Goal: Find specific page/section: Find specific page/section

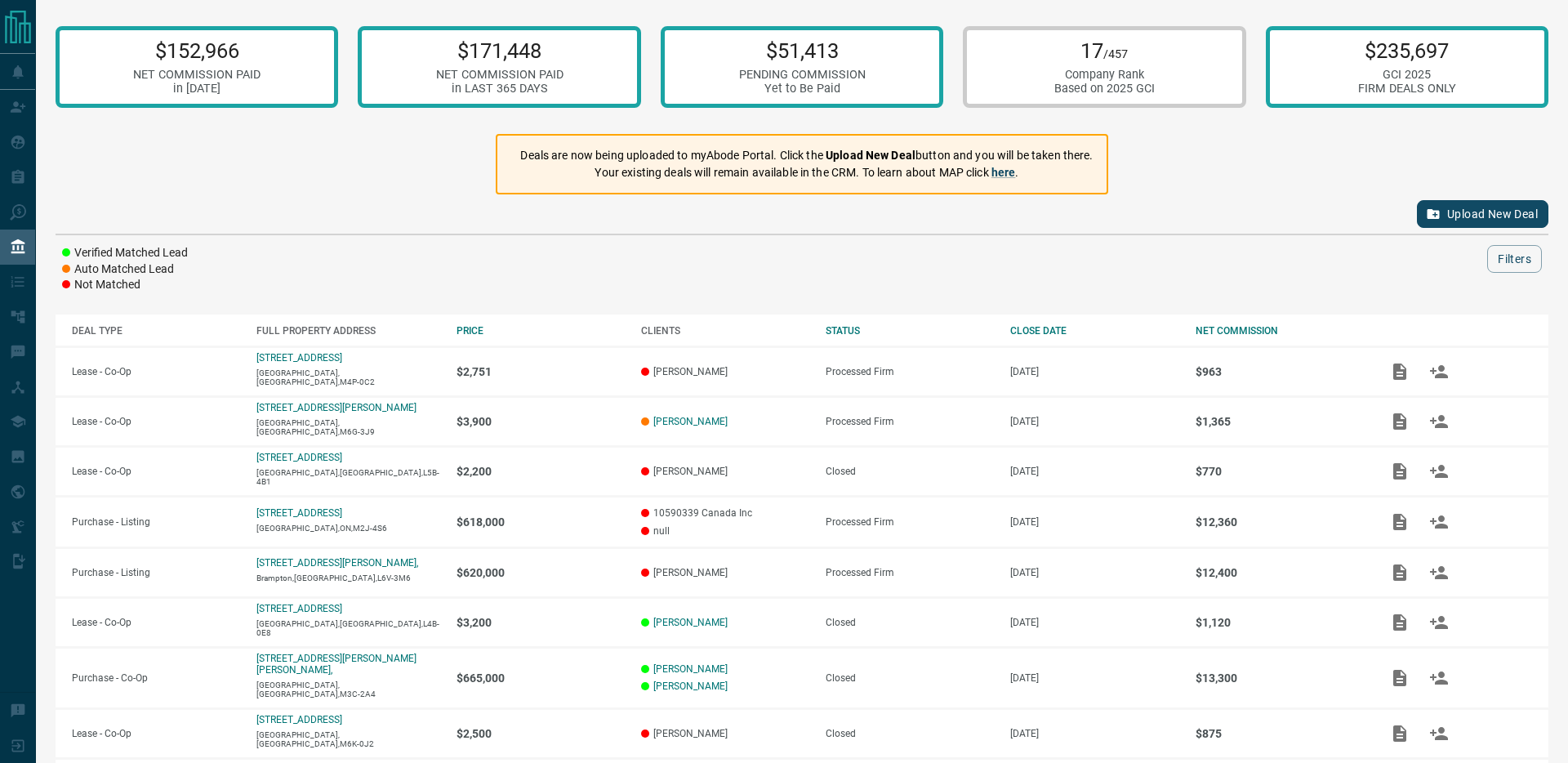
click at [1079, 287] on div "Verified Matched Lead Auto Matched Lead Not Matched Filters" at bounding box center [802, 269] width 1493 height 48
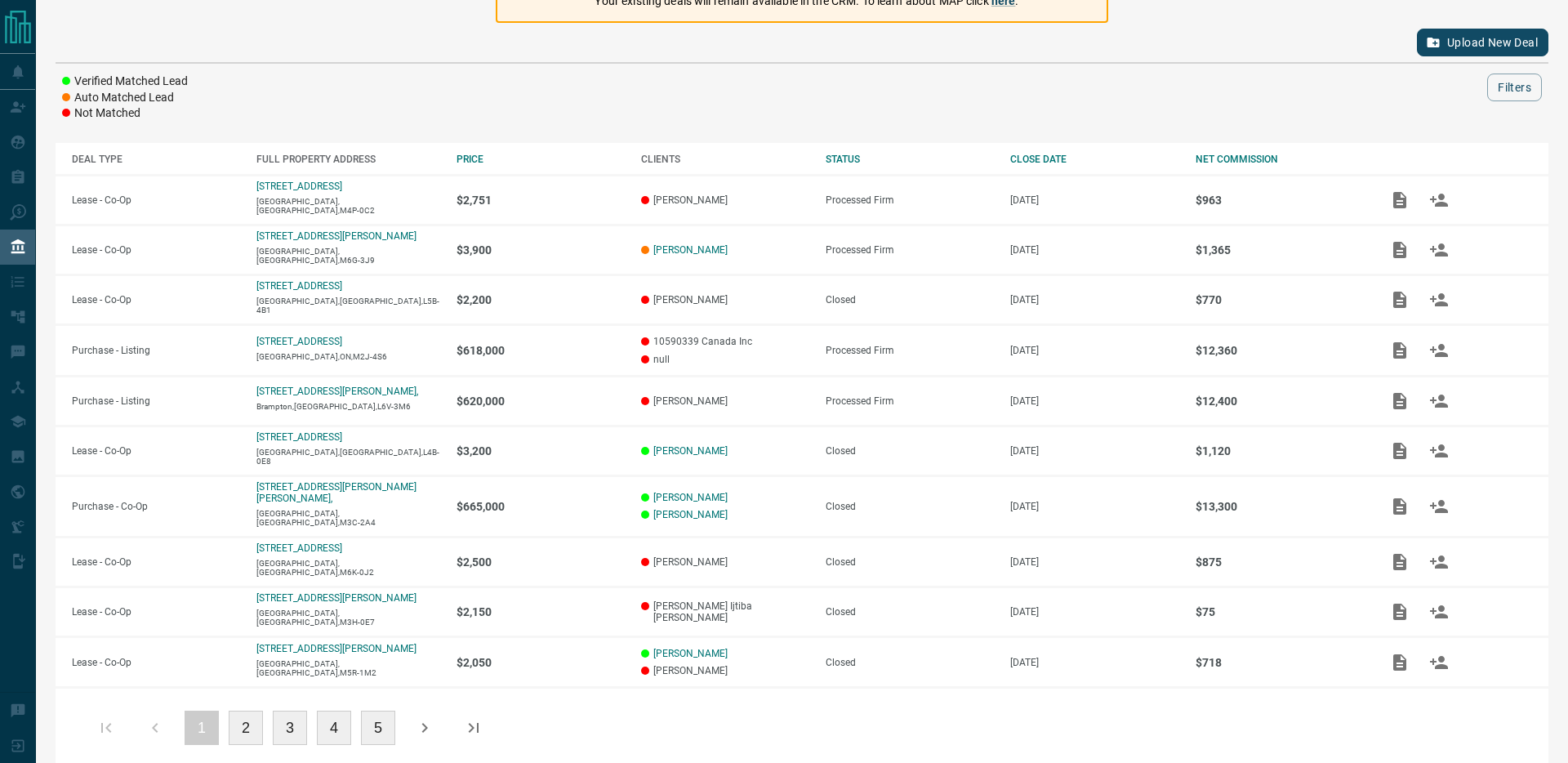
scroll to position [183, 0]
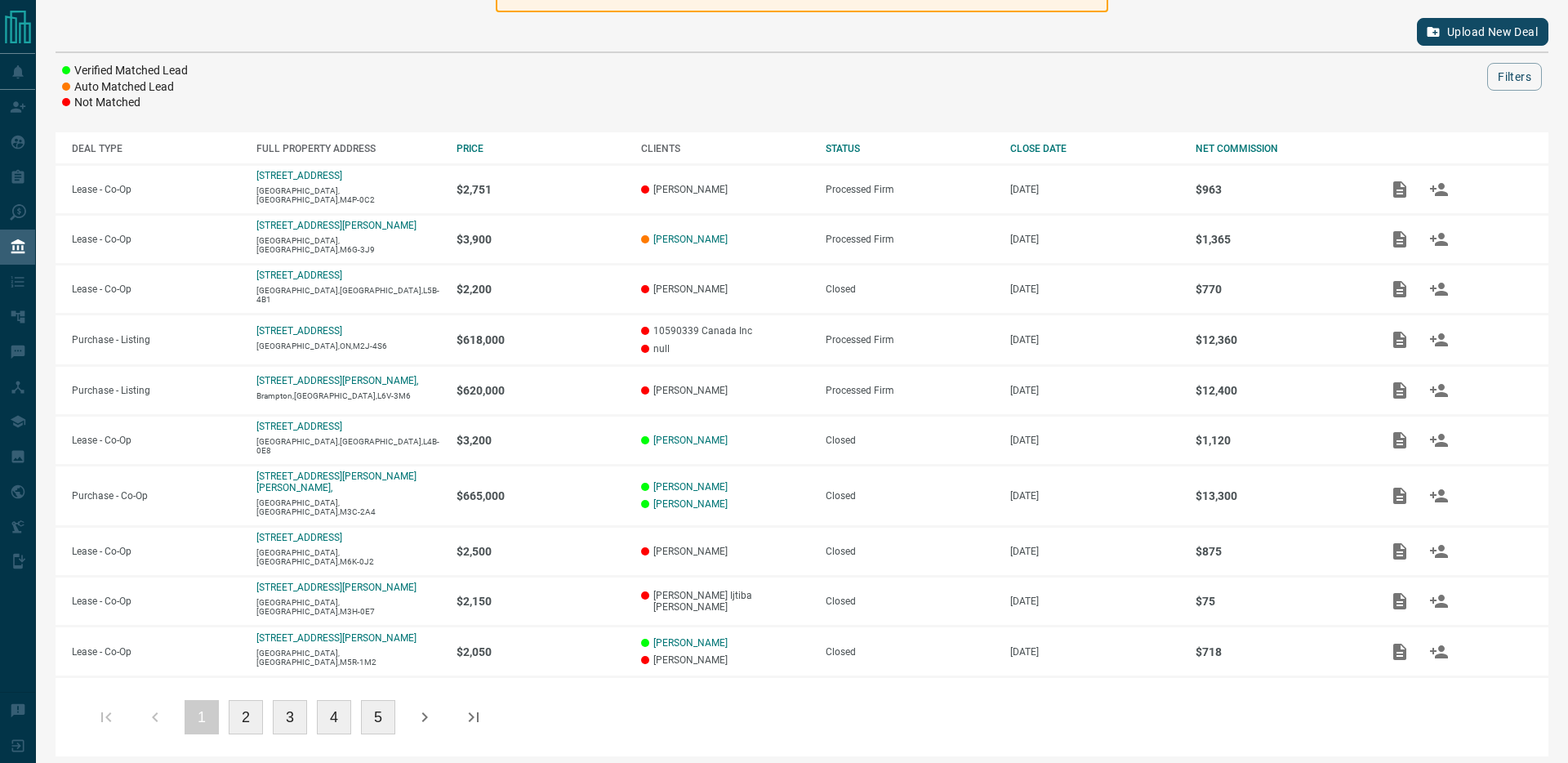
click at [247, 708] on button "2" at bounding box center [246, 717] width 34 height 34
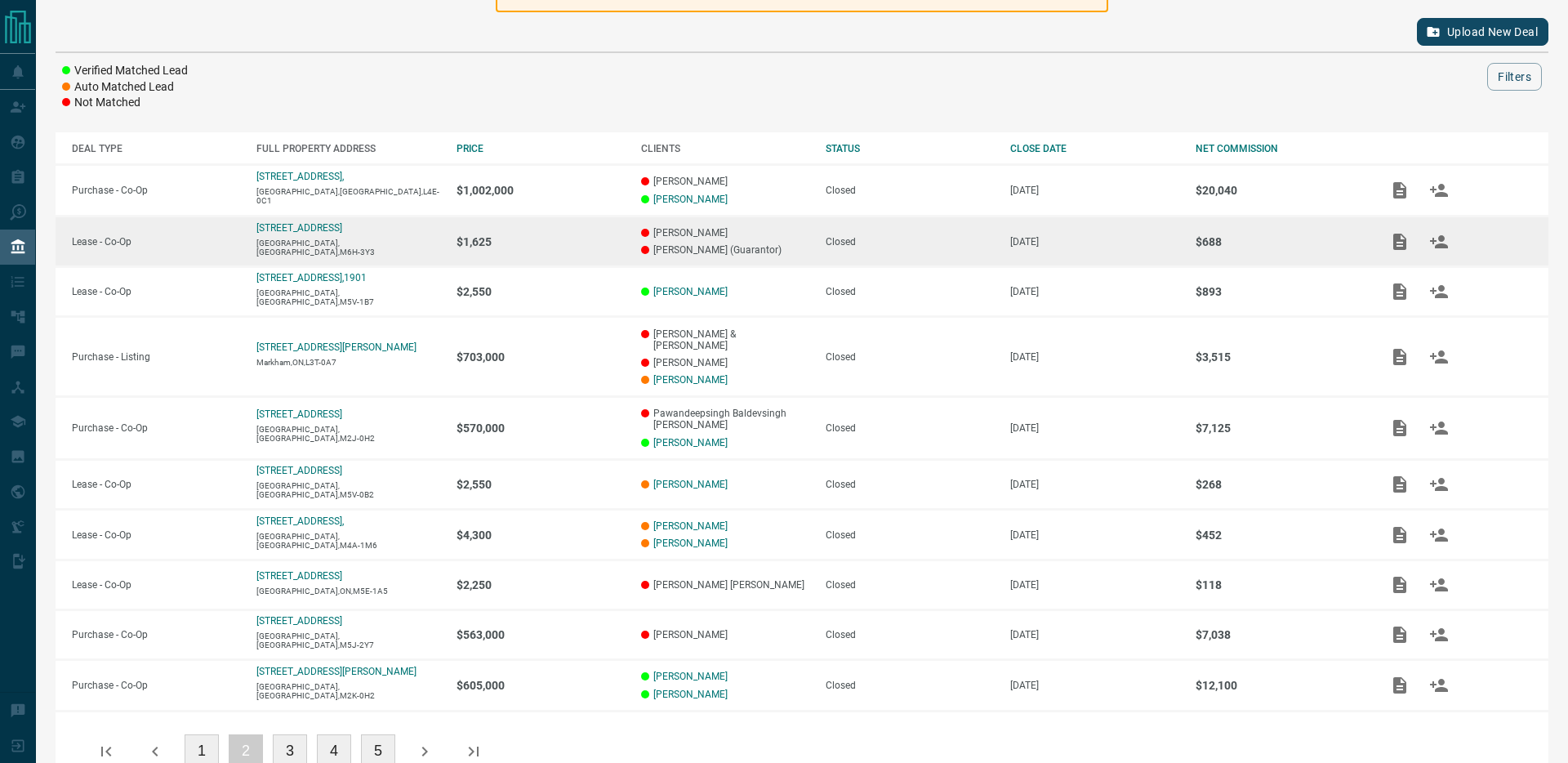
scroll to position [0, 0]
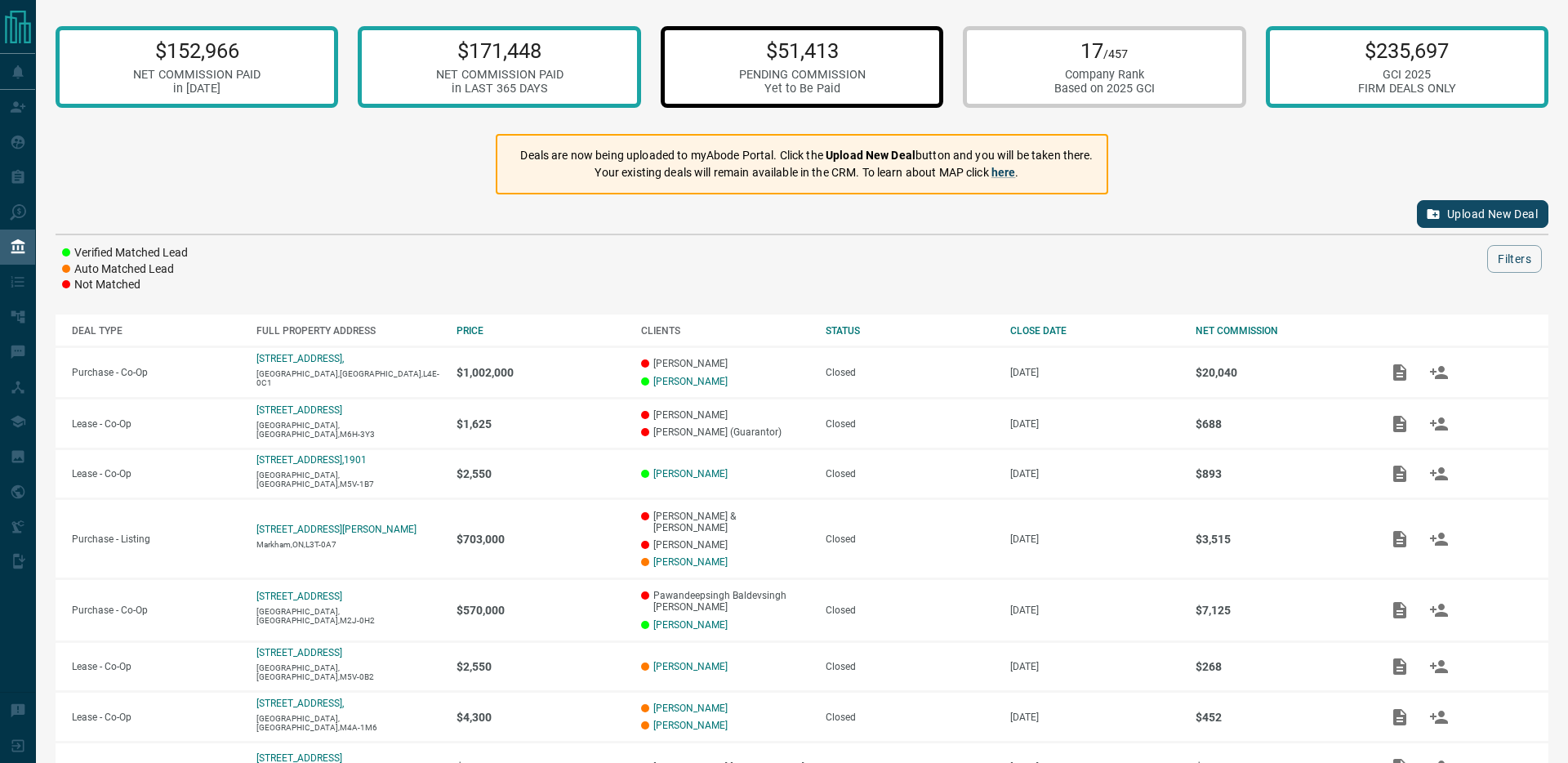
click at [790, 51] on p "$51,413" at bounding box center [803, 50] width 127 height 24
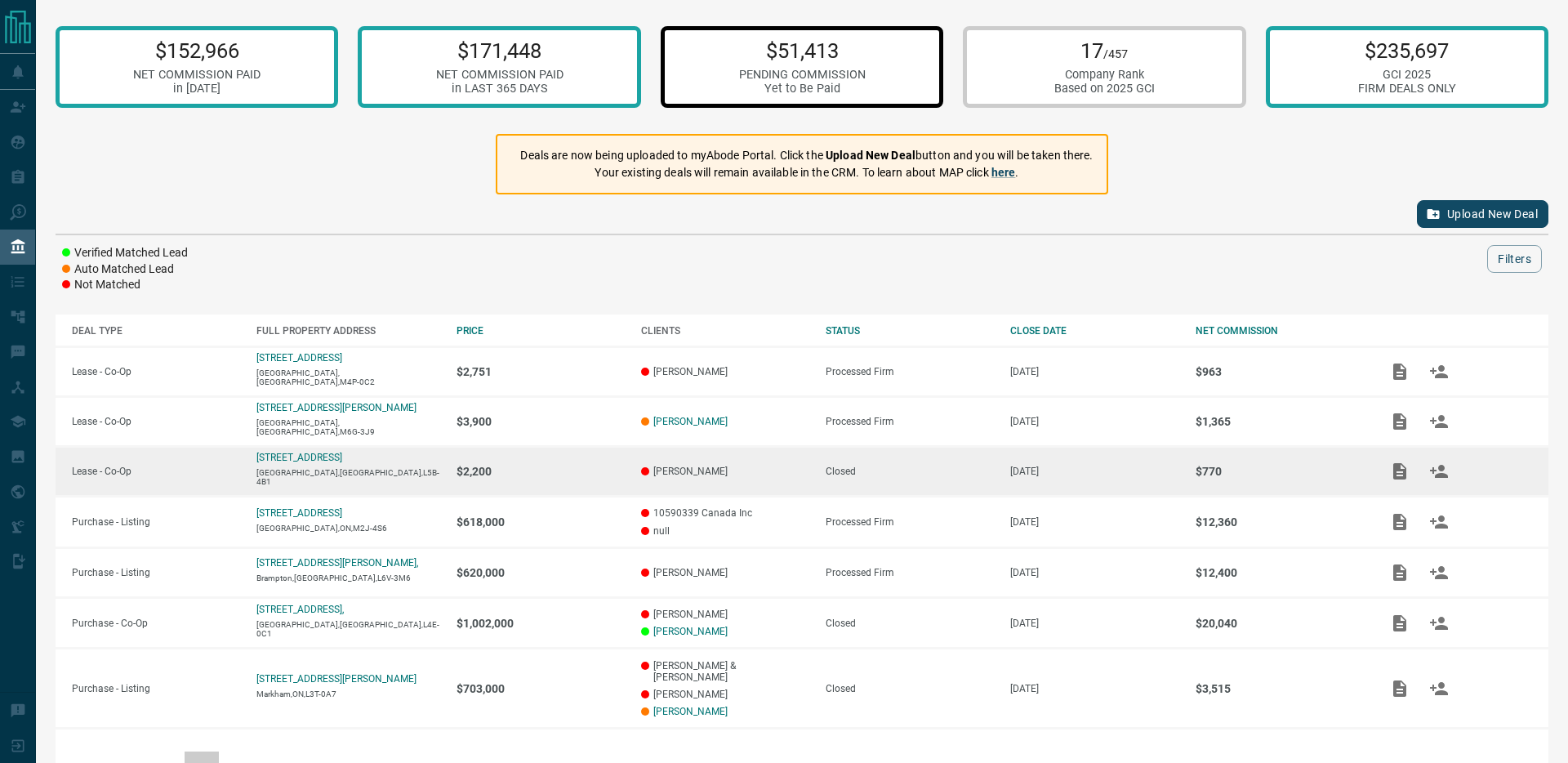
scroll to position [50, 0]
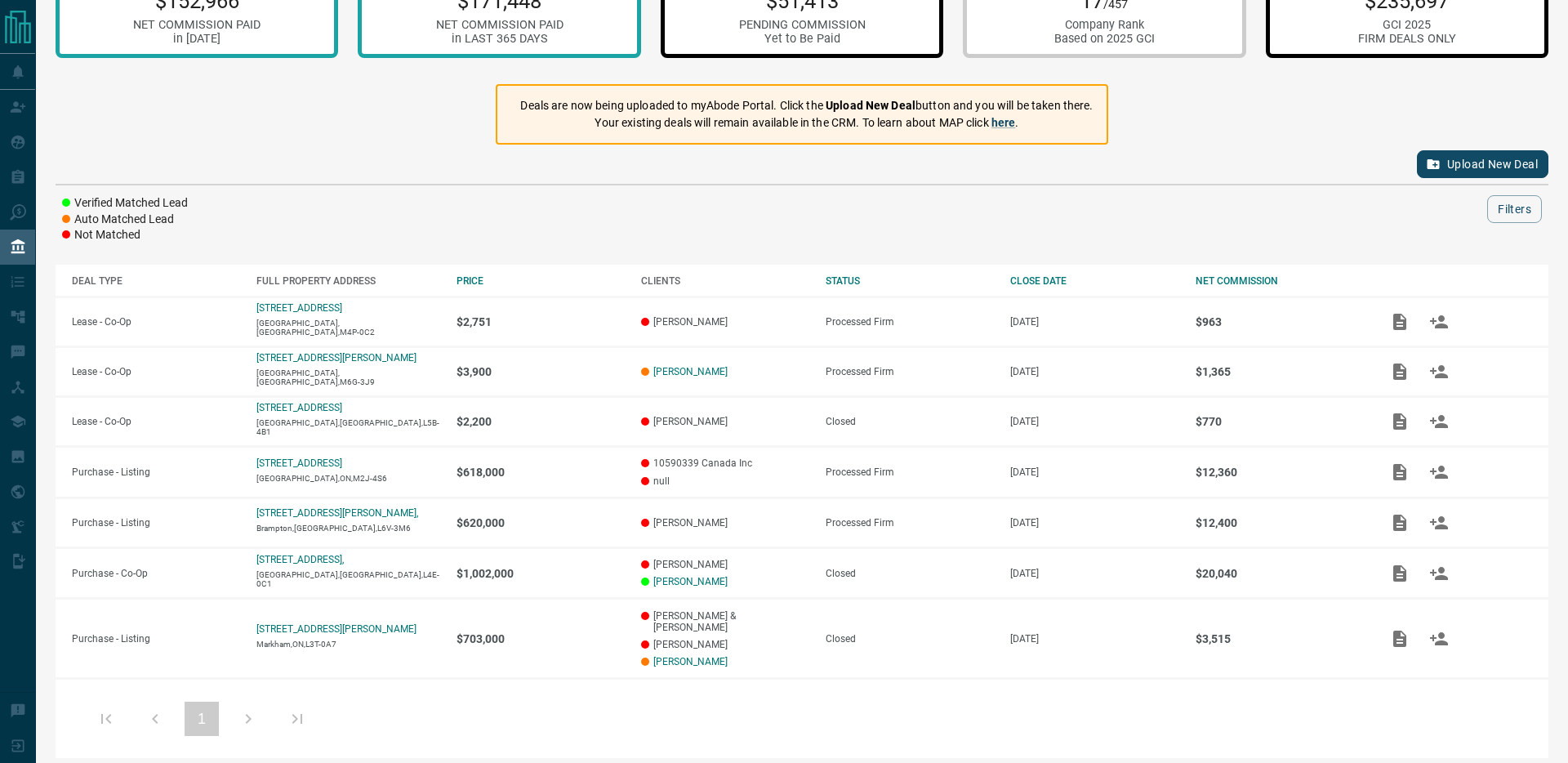
click at [1347, 31] on div "$235,697 GCI 2025 FIRM DEALS ONLY" at bounding box center [1407, 17] width 283 height 82
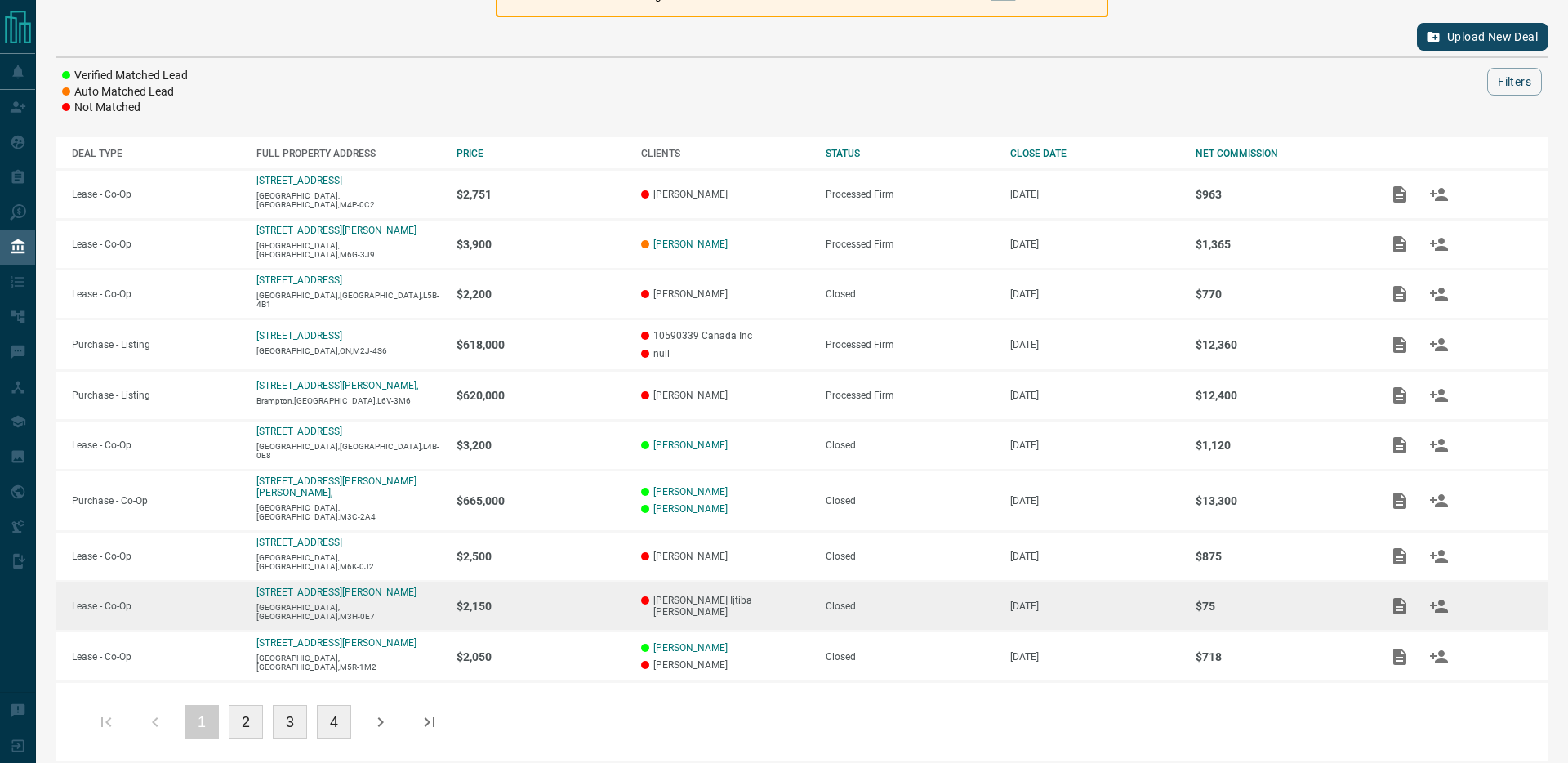
scroll to position [183, 0]
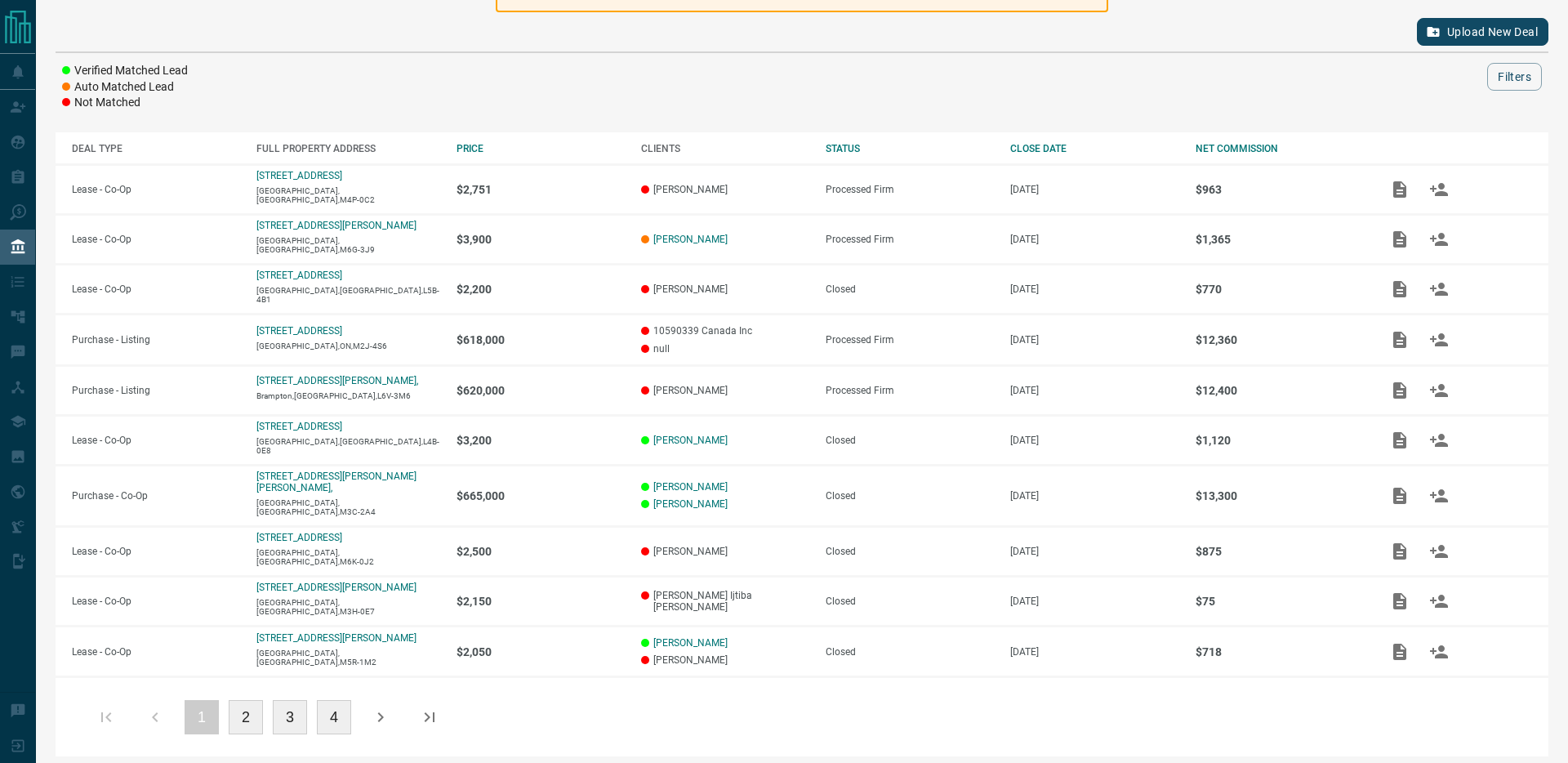
click at [292, 714] on button "3" at bounding box center [289, 717] width 34 height 34
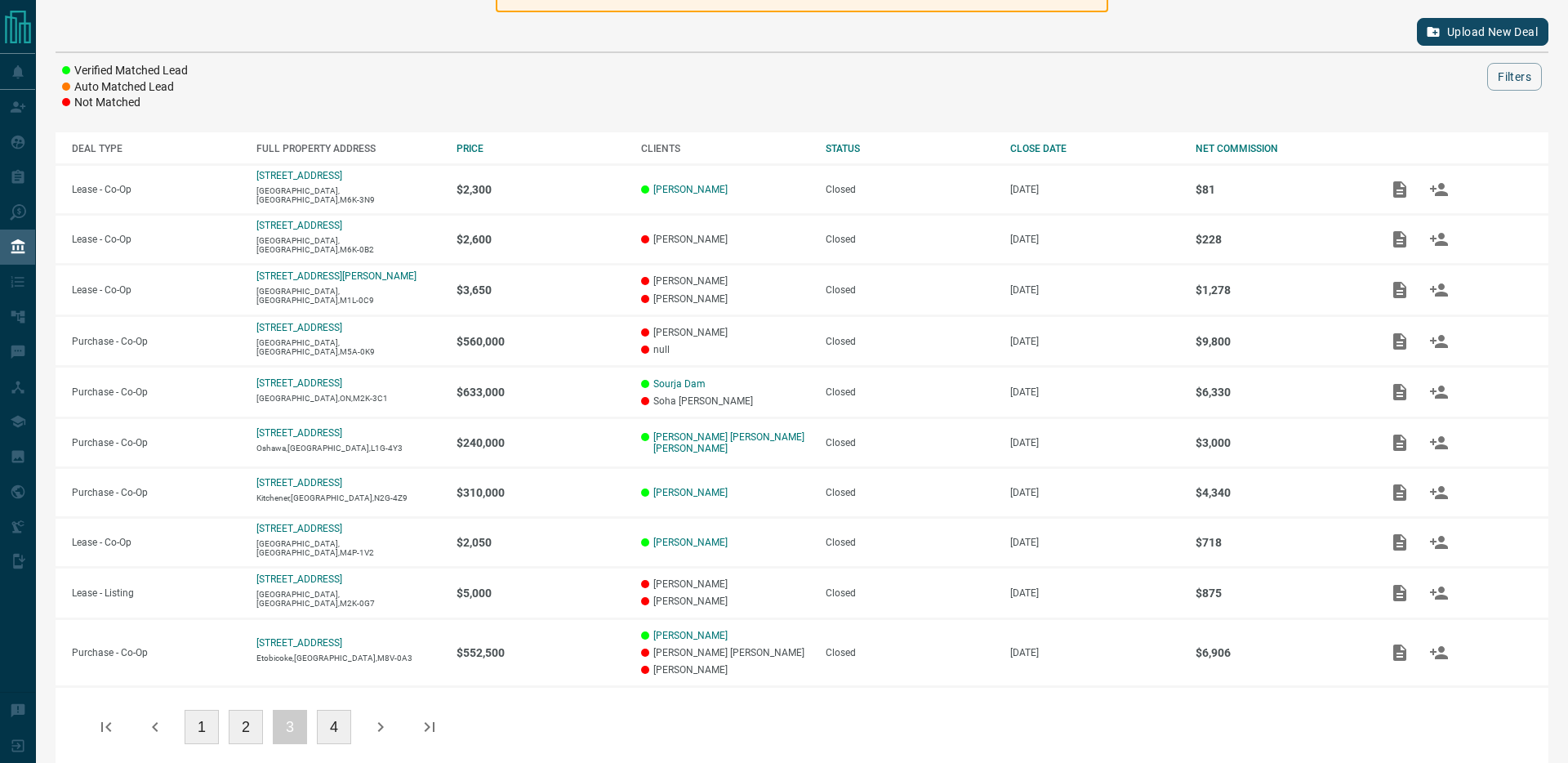
click at [339, 740] on button "4" at bounding box center [334, 727] width 34 height 34
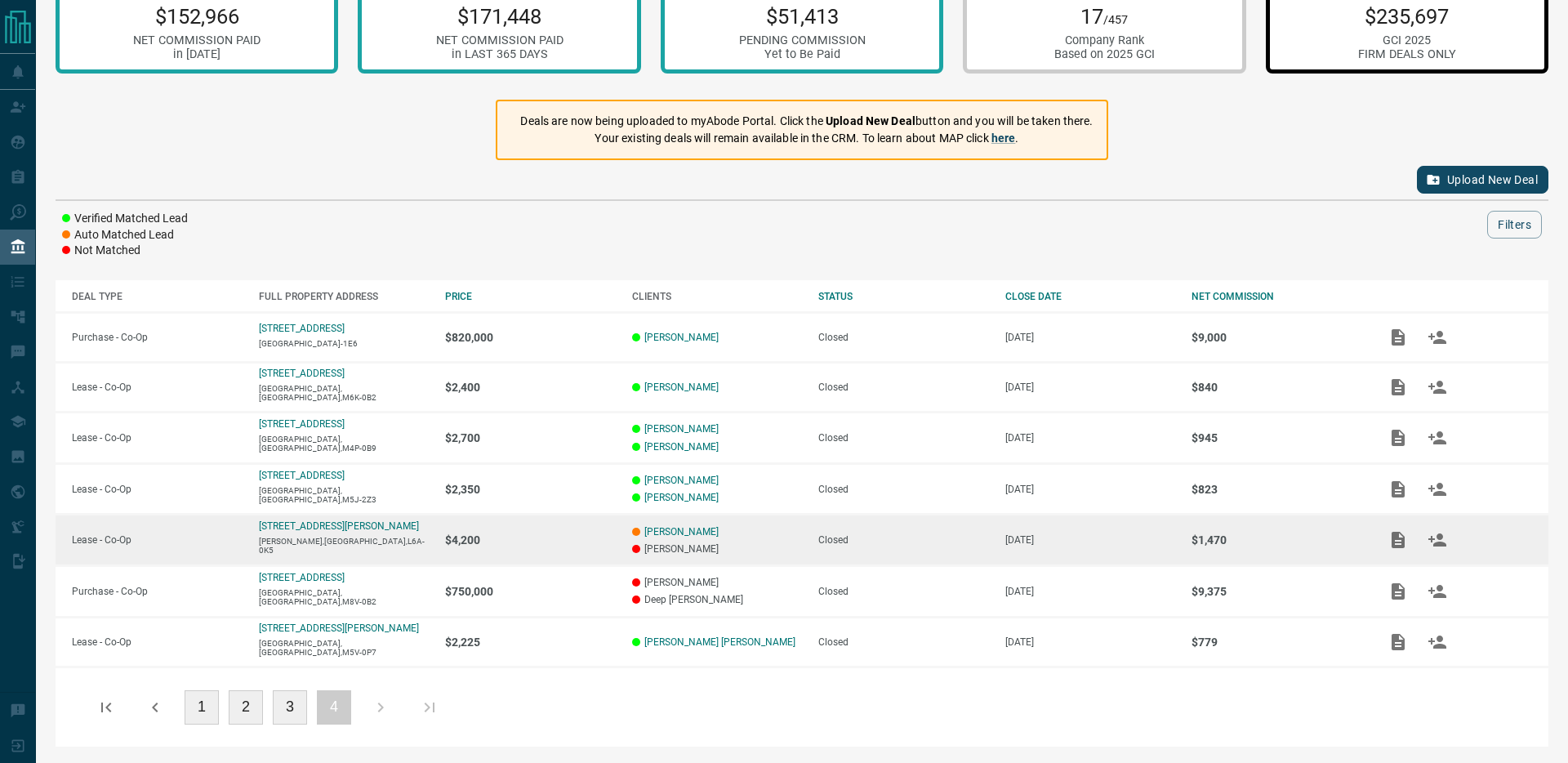
scroll to position [0, 0]
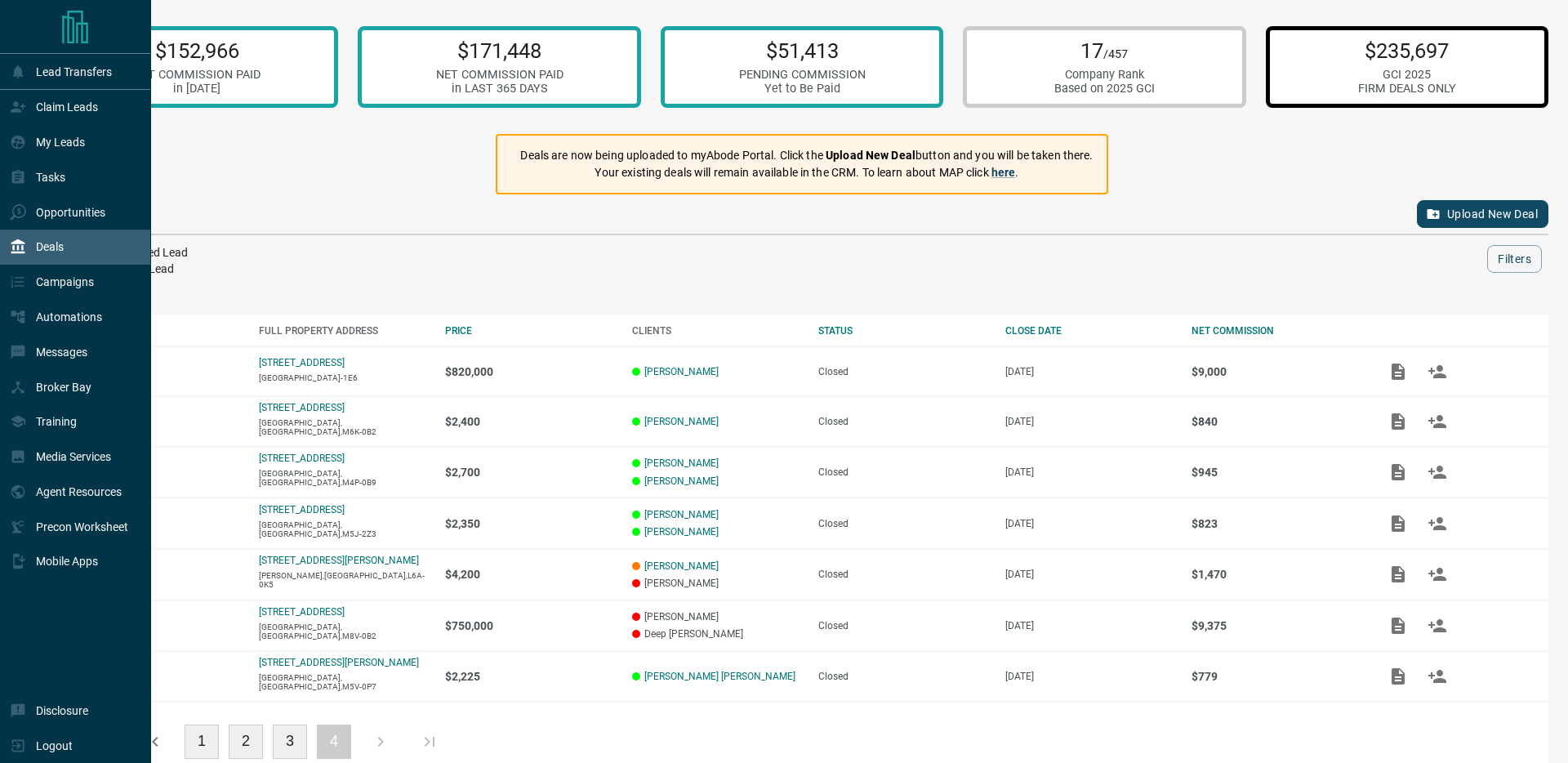
click at [24, 249] on icon at bounding box center [19, 247] width 17 height 17
click at [66, 115] on div "Claim Leads" at bounding box center [54, 107] width 88 height 27
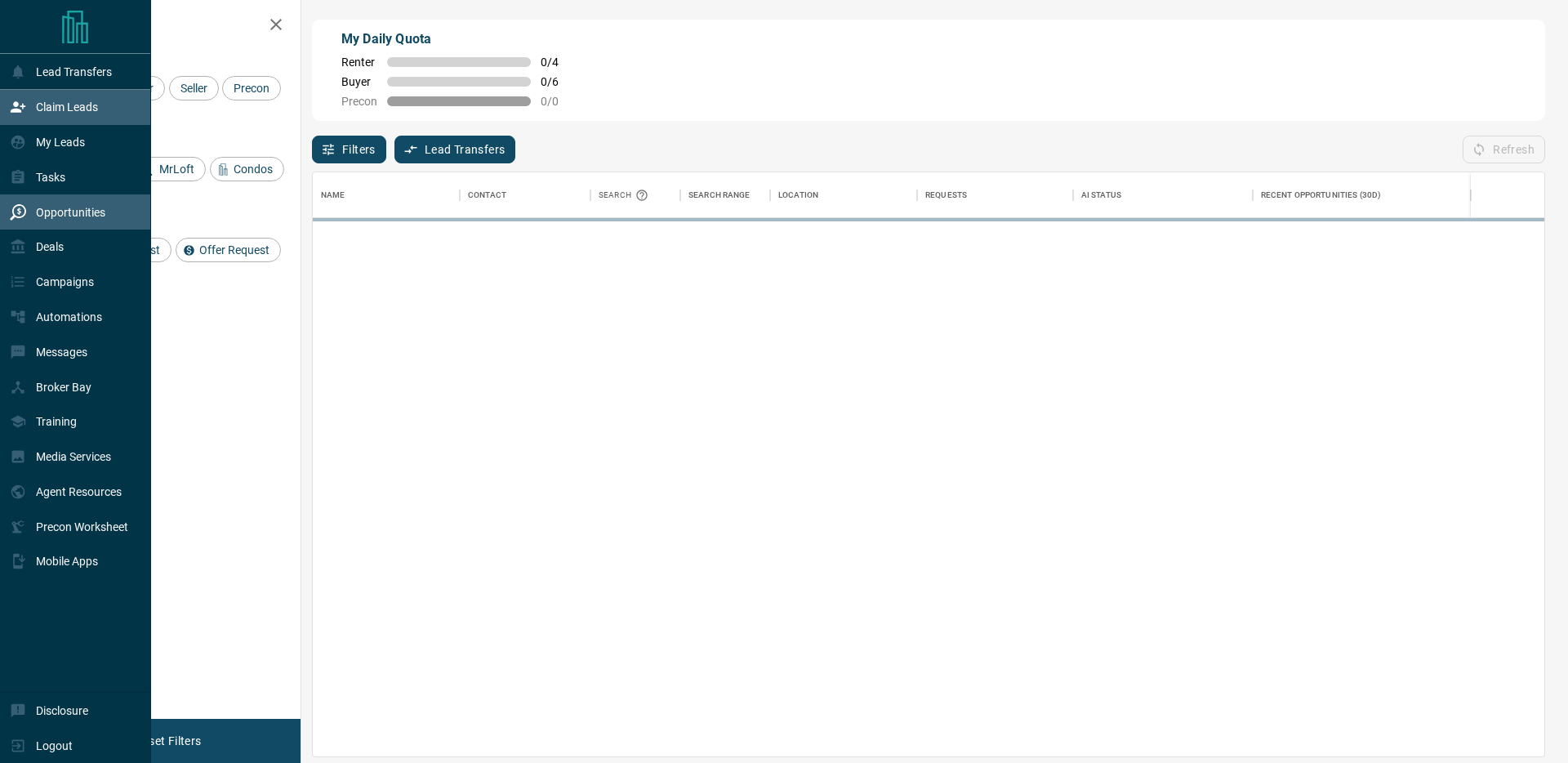
scroll to position [584, 1232]
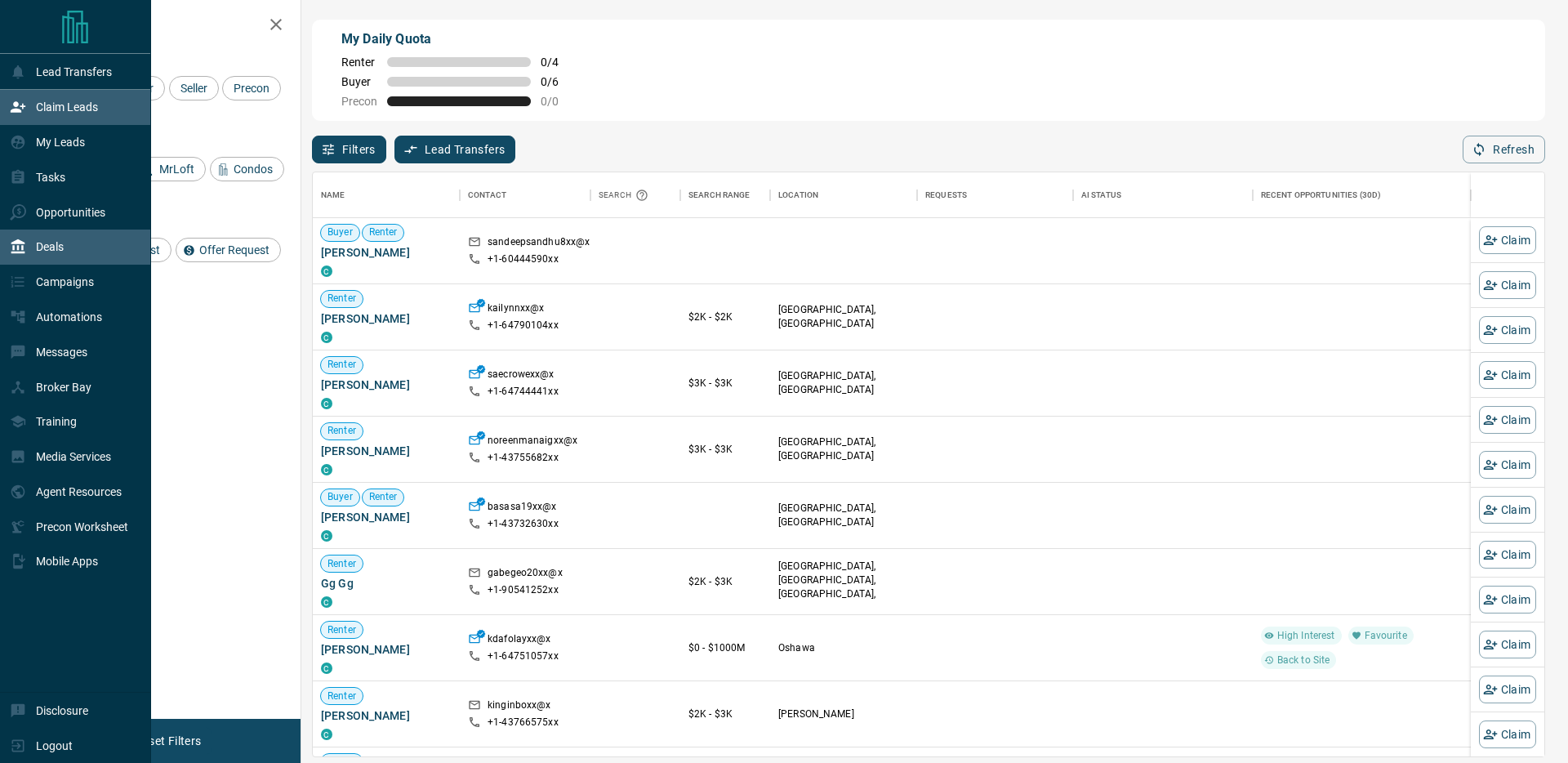
click at [62, 242] on p "Deals" at bounding box center [50, 247] width 28 height 13
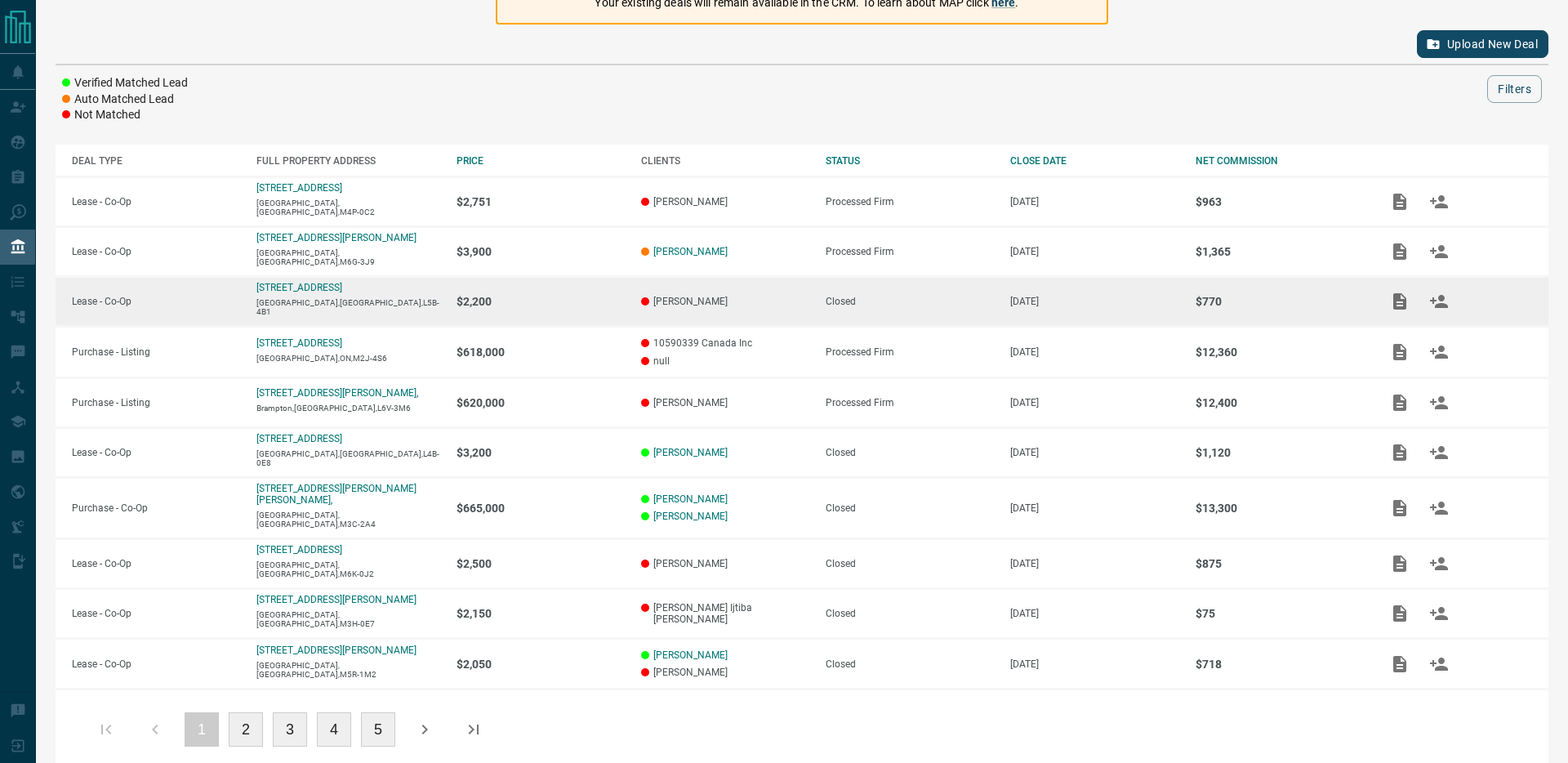
scroll to position [183, 0]
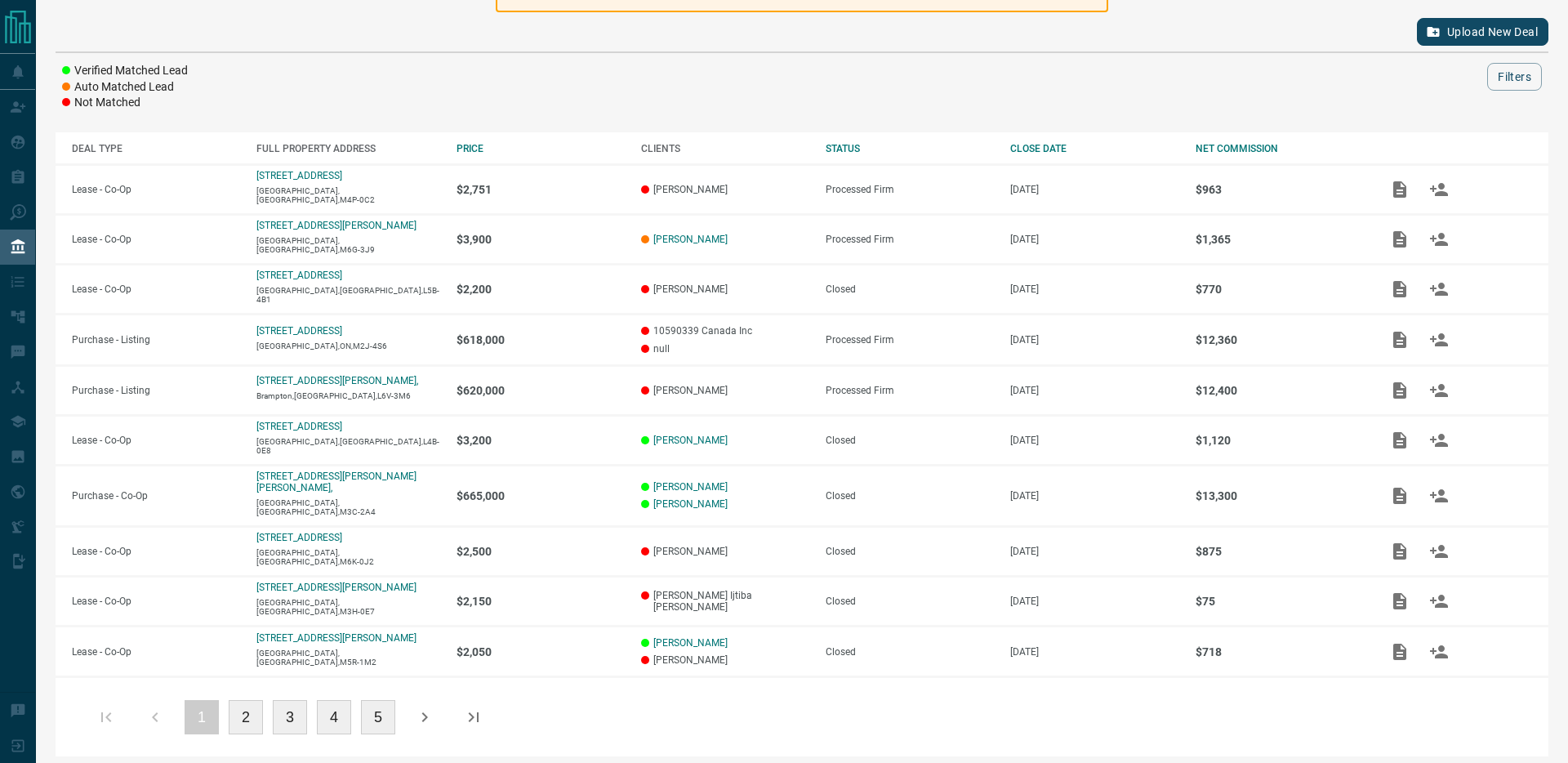
click at [248, 711] on button "2" at bounding box center [246, 717] width 34 height 34
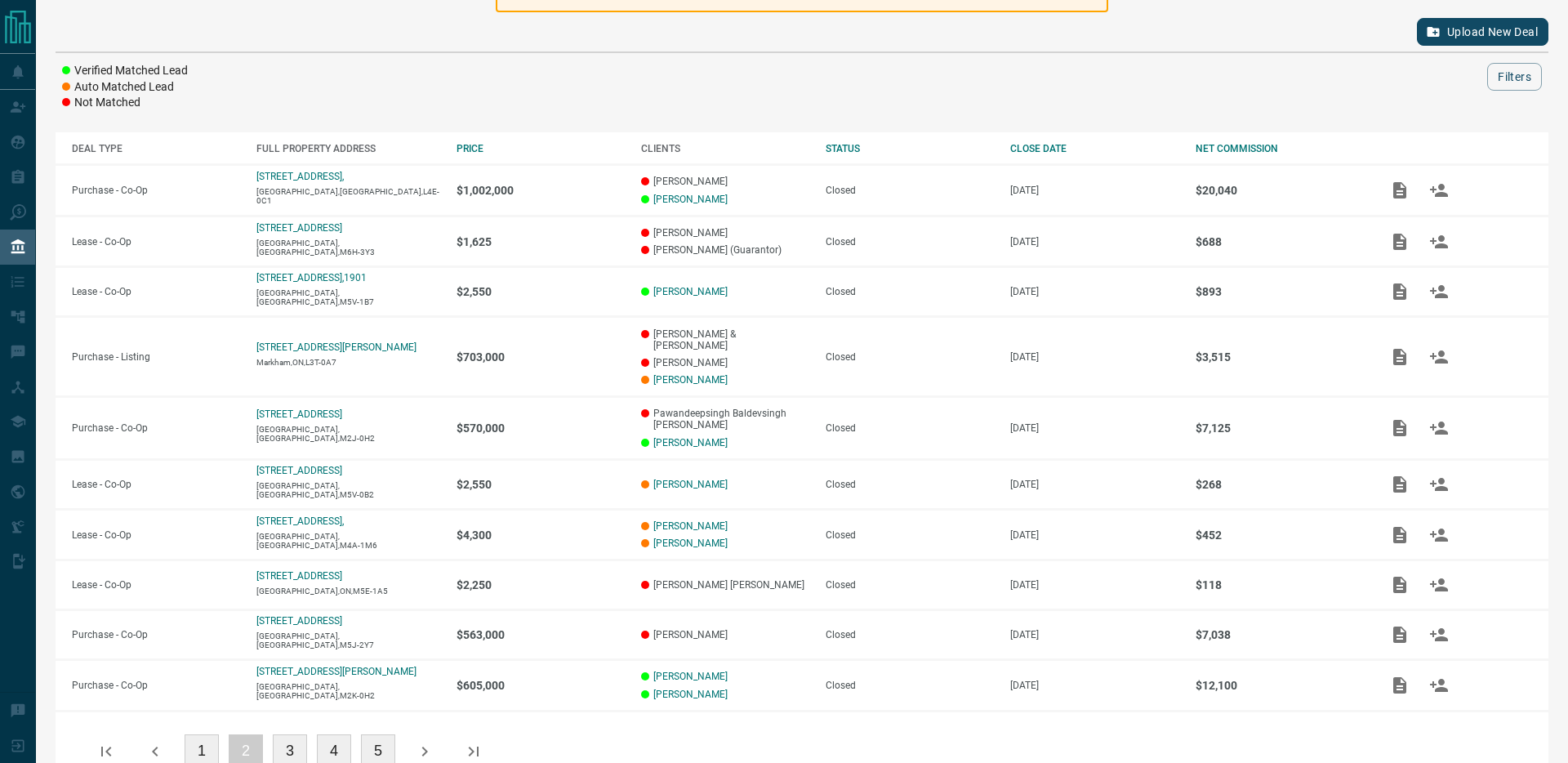
click at [296, 734] on button "3" at bounding box center [289, 751] width 34 height 34
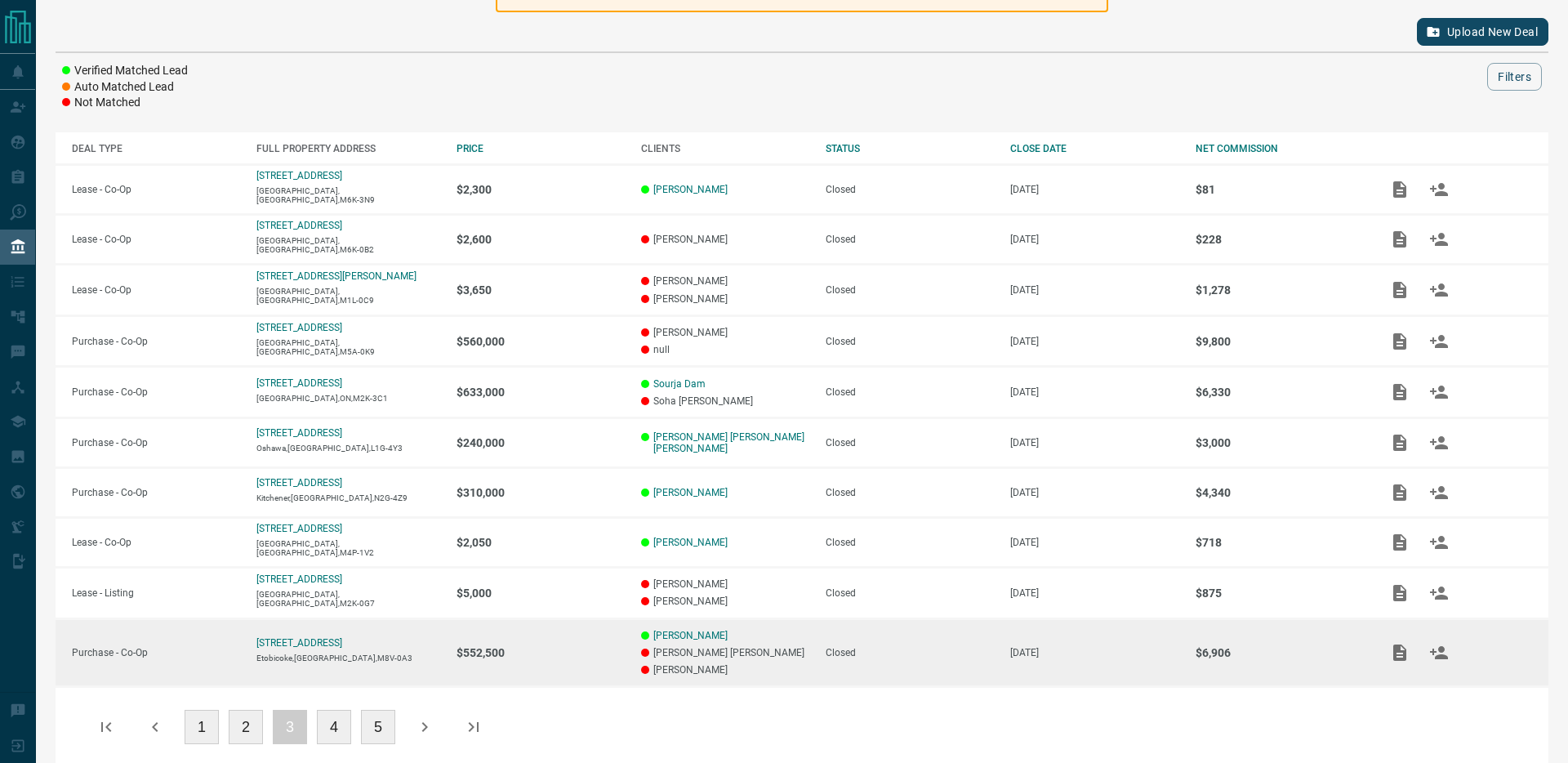
click at [608, 652] on p "$552,500" at bounding box center [541, 653] width 169 height 13
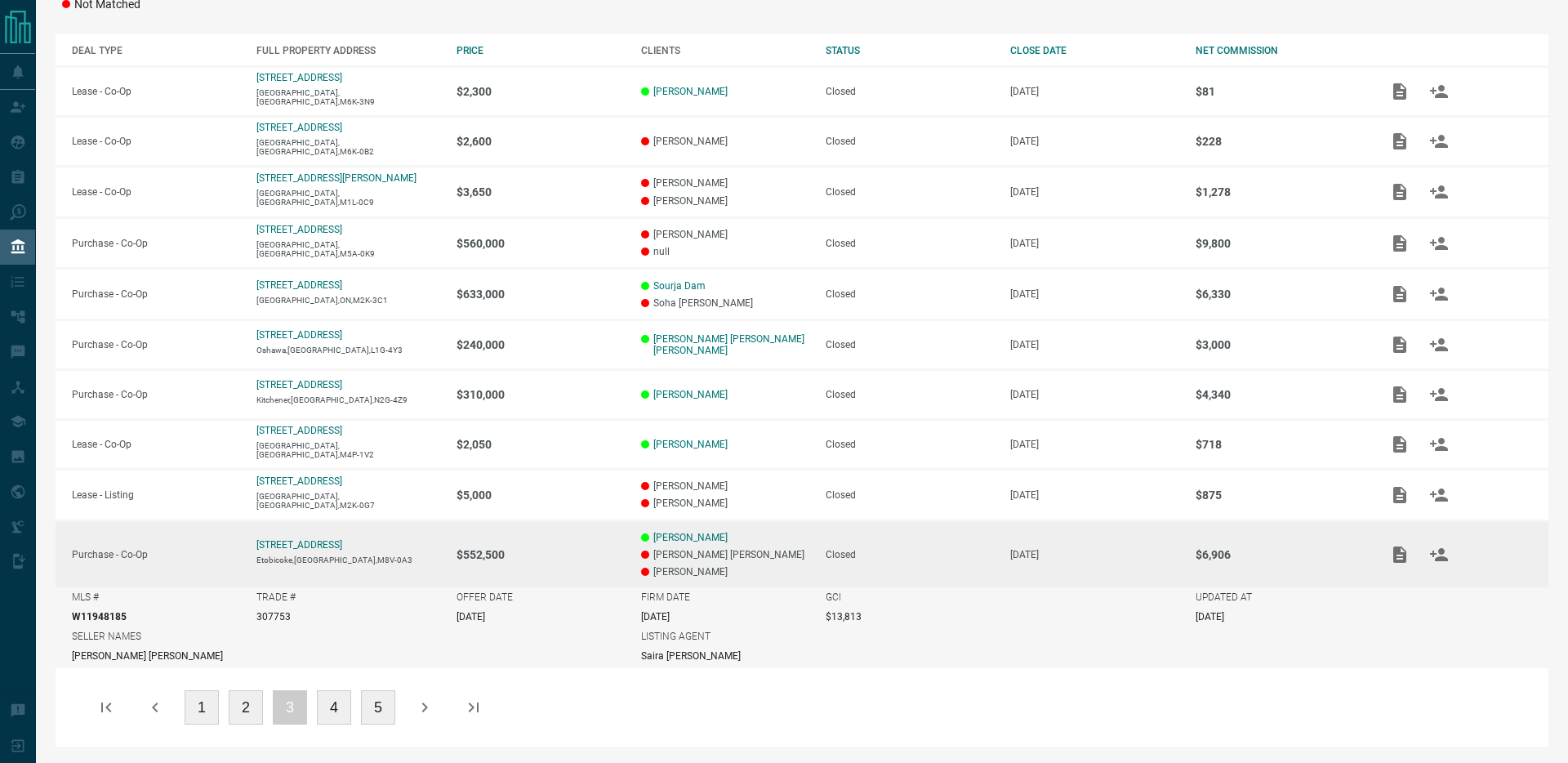
scroll to position [0, 0]
